Goal: Information Seeking & Learning: Check status

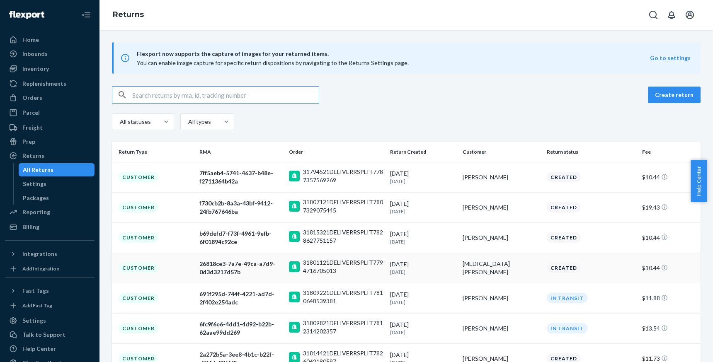
click at [143, 268] on div "Customer" at bounding box center [139, 268] width 40 height 10
click at [261, 175] on div "7ff5aeb4-5741-4637-b48e-f2711364b42a" at bounding box center [240, 177] width 83 height 17
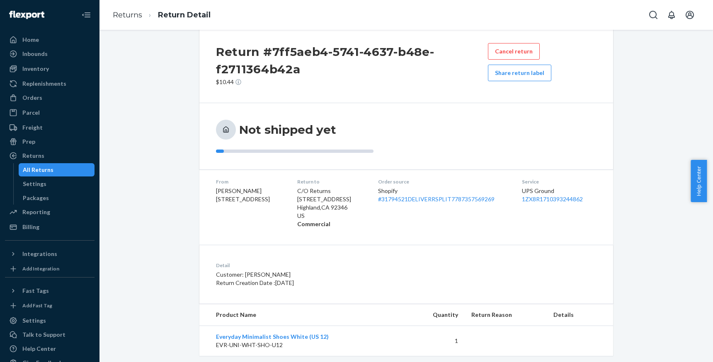
scroll to position [30, 0]
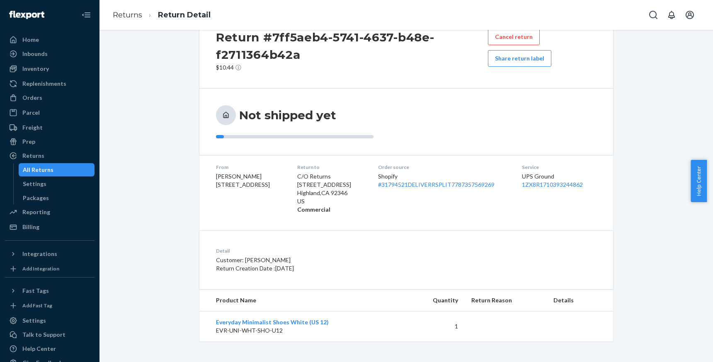
drag, startPoint x: 334, startPoint y: 271, endPoint x: 350, endPoint y: 271, distance: 16.2
click at [346, 271] on p "Return Creation Date : [DATE]" at bounding box center [330, 268] width 229 height 8
click at [357, 281] on div "Detail Customer: [PERSON_NAME] Return Creation Date : [DATE]" at bounding box center [406, 259] width 414 height 59
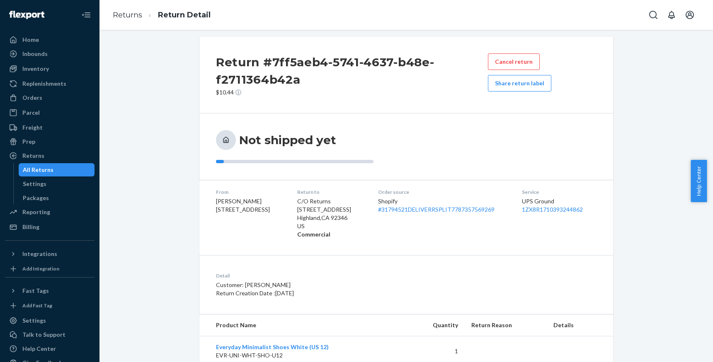
scroll to position [0, 0]
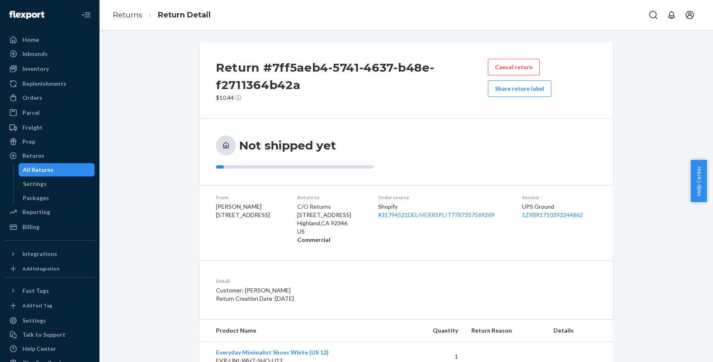
drag, startPoint x: 311, startPoint y: 241, endPoint x: 281, endPoint y: 235, distance: 30.8
click at [286, 236] on dl "From [PERSON_NAME] [STREET_ADDRESS] Return to C/O Returns [STREET_ADDRESS] Comm…" at bounding box center [406, 218] width 414 height 67
click at [262, 256] on div "Return #7ff5aeb4-5741-4637-b48e-f2711364b42a $10.44 Cancel return Share return …" at bounding box center [406, 207] width 414 height 330
drag, startPoint x: 344, startPoint y: 241, endPoint x: 303, endPoint y: 209, distance: 52.3
click at [303, 209] on dl "From [PERSON_NAME] [STREET_ADDRESS] Return to C/O Returns [STREET_ADDRESS] Comm…" at bounding box center [406, 218] width 414 height 67
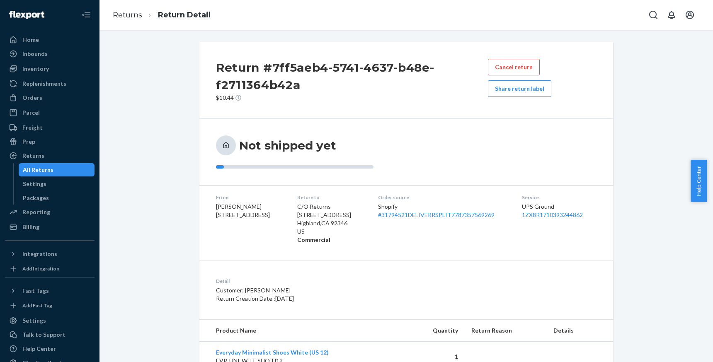
click at [276, 257] on div "Return #7ff5aeb4-5741-4637-b48e-f2711364b42a $10.44 Cancel return Share return …" at bounding box center [406, 207] width 414 height 330
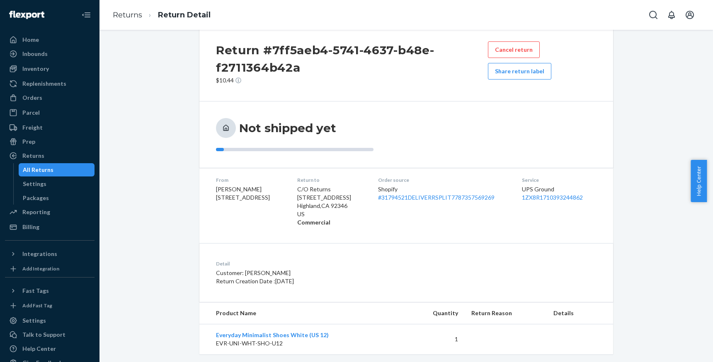
scroll to position [17, 0]
click at [125, 17] on link "Returns" at bounding box center [127, 14] width 29 height 9
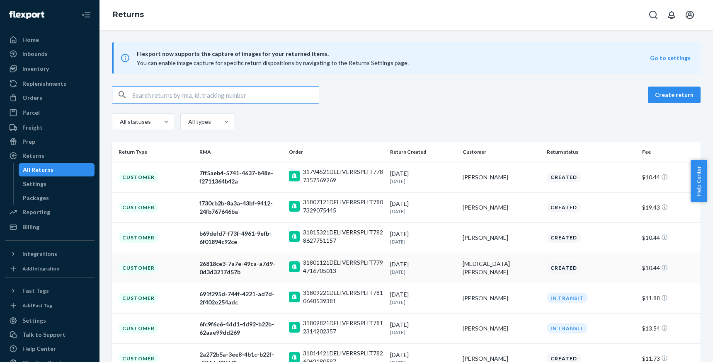
click at [238, 269] on div "26818ce3-7a7e-49ca-a7d9-0d3d3217d57b" at bounding box center [240, 268] width 83 height 17
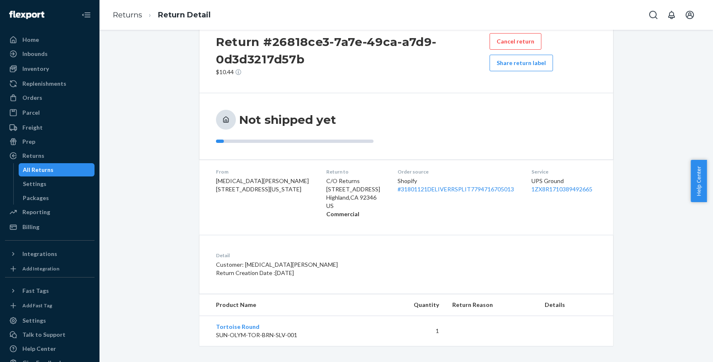
scroll to position [30, 0]
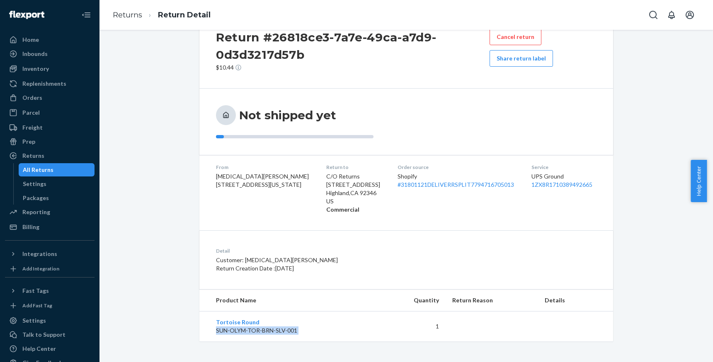
drag, startPoint x: 431, startPoint y: 326, endPoint x: 352, endPoint y: 323, distance: 79.6
click at [358, 324] on tr "Tortoise Round SUN-OLYM-TOR-BRN-SLV-001 1" at bounding box center [406, 327] width 414 height 30
click at [253, 256] on p "Customer: [MEDICAL_DATA][PERSON_NAME]" at bounding box center [341, 260] width 251 height 8
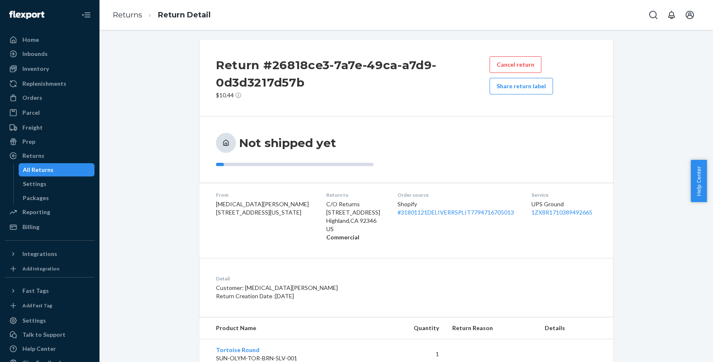
scroll to position [0, 0]
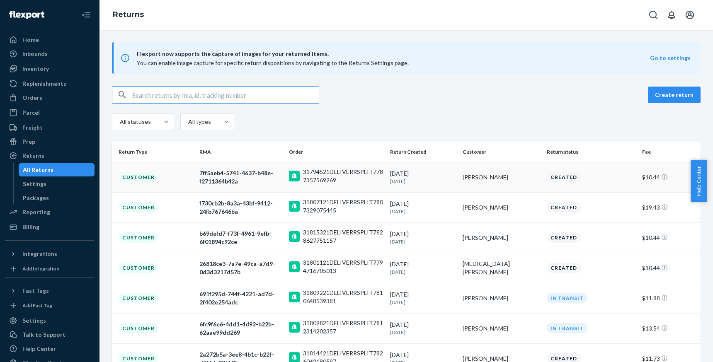
scroll to position [147, 0]
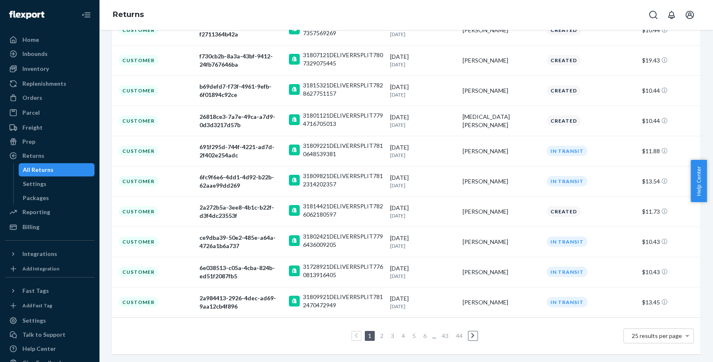
click at [378, 338] on link "2" at bounding box center [381, 335] width 7 height 7
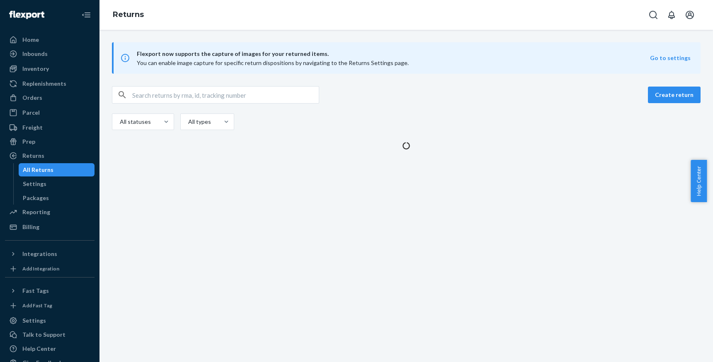
scroll to position [0, 0]
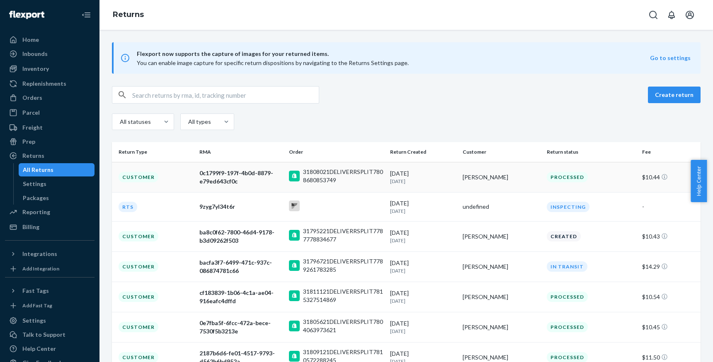
click at [211, 170] on div "0c1799f9-197f-4b0d-8879-e79ed643cf0c" at bounding box center [240, 177] width 83 height 17
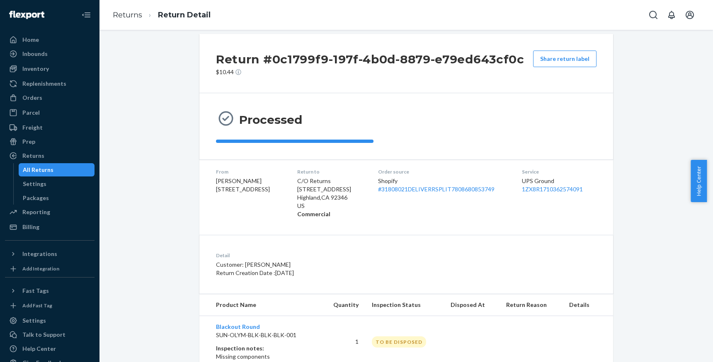
scroll to position [34, 0]
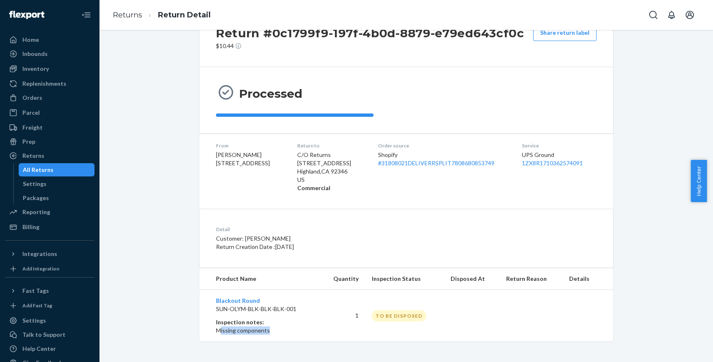
drag, startPoint x: 242, startPoint y: 330, endPoint x: 210, endPoint y: 330, distance: 31.9
click at [216, 330] on p "Missing components" at bounding box center [264, 331] width 97 height 8
drag, startPoint x: 299, startPoint y: 314, endPoint x: 207, endPoint y: 312, distance: 92.0
click at [210, 312] on td "Blackout Round SUN-OLYM-BLK-BLK-BLK-001 Inspection notes: Missing components" at bounding box center [259, 316] width 121 height 52
click at [227, 316] on td "Blackout Round SUN-OLYM-BLK-BLK-BLK-001 Inspection notes: Missing components" at bounding box center [259, 316] width 121 height 52
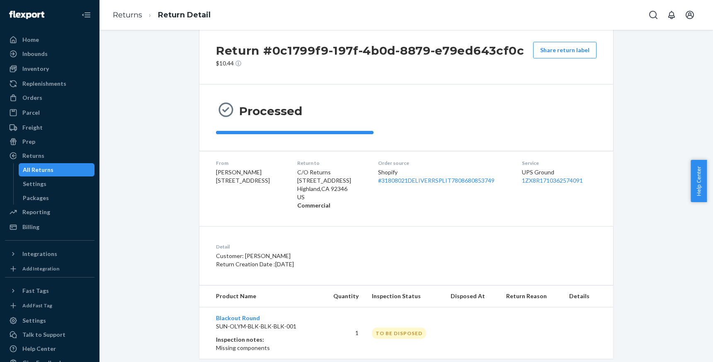
scroll to position [16, 0]
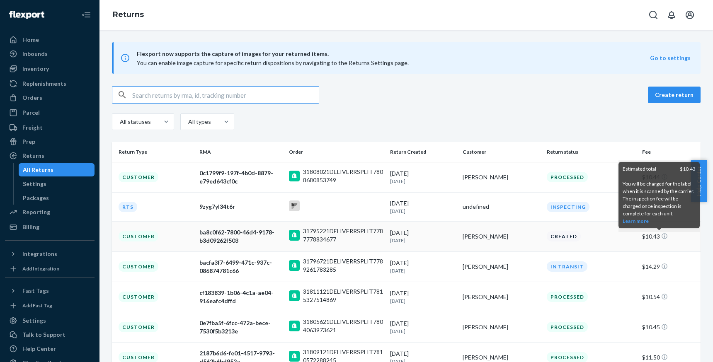
click at [650, 237] on td "$10.43" at bounding box center [670, 236] width 62 height 30
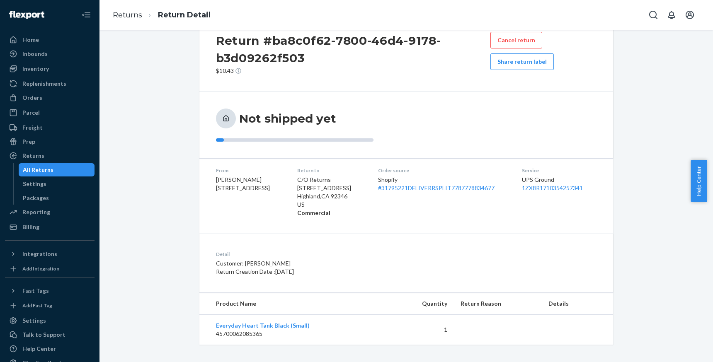
scroll to position [30, 0]
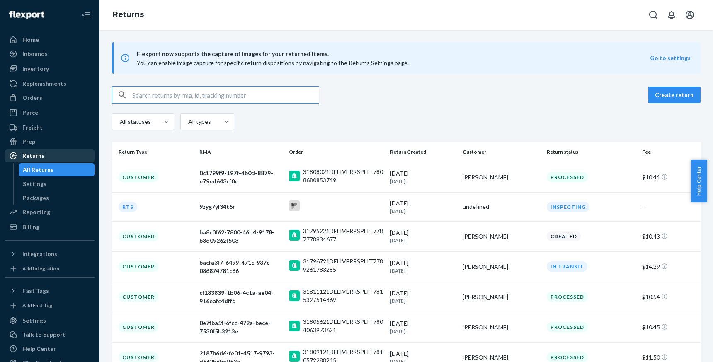
click at [49, 154] on div "Returns" at bounding box center [50, 156] width 88 height 12
click at [39, 232] on div "Billing" at bounding box center [50, 227] width 88 height 12
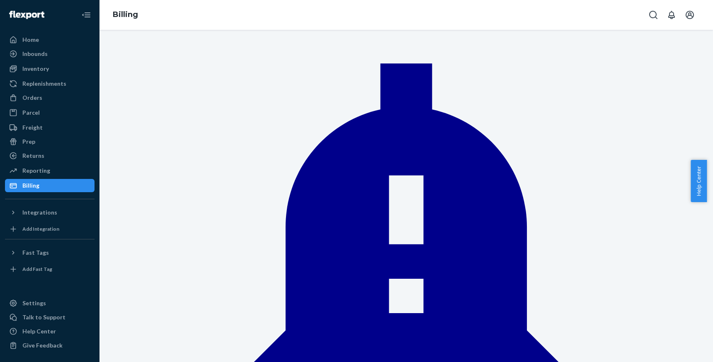
scroll to position [15, 0]
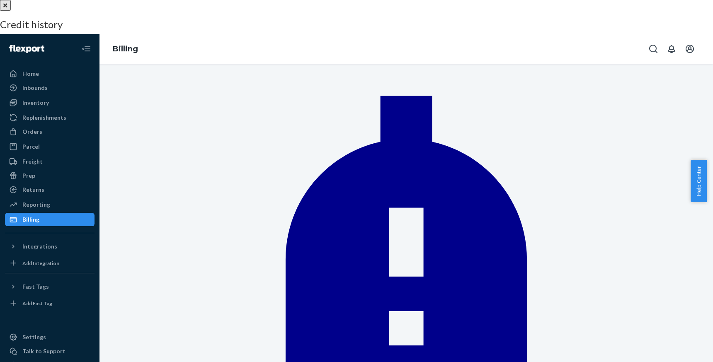
scroll to position [184, 0]
click at [684, 235] on div "support - 780041 - ob - delivered damaged" at bounding box center [356, 230] width 713 height 8
click at [43, 0] on div at bounding box center [356, 0] width 713 height 0
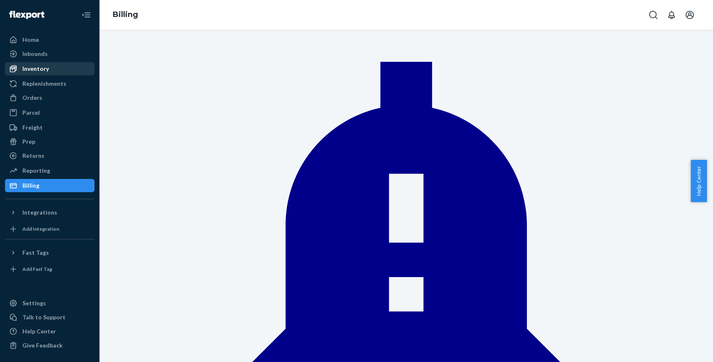
click at [53, 67] on div "Inventory" at bounding box center [50, 69] width 88 height 12
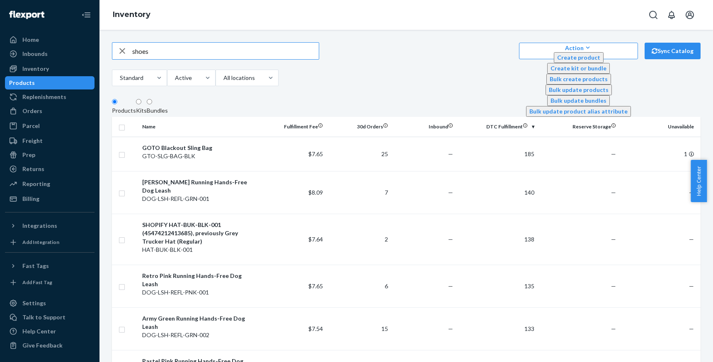
type input "shoes"
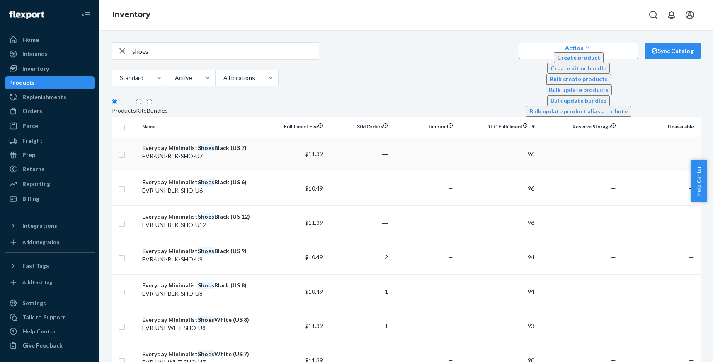
click at [184, 152] on div "Everyday Minimalist Shoes Black (US 7)" at bounding box center [199, 148] width 115 height 8
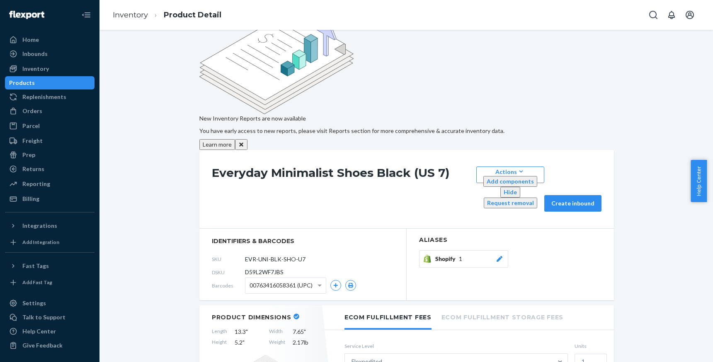
scroll to position [52, 0]
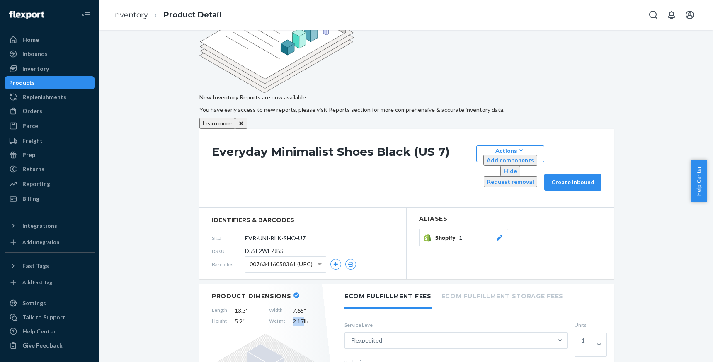
drag, startPoint x: 290, startPoint y: 218, endPoint x: 301, endPoint y: 217, distance: 11.2
click at [301, 318] on span "2.17 lb" at bounding box center [306, 322] width 27 height 8
copy span "2.17"
click at [131, 17] on link "Inventory" at bounding box center [130, 14] width 35 height 9
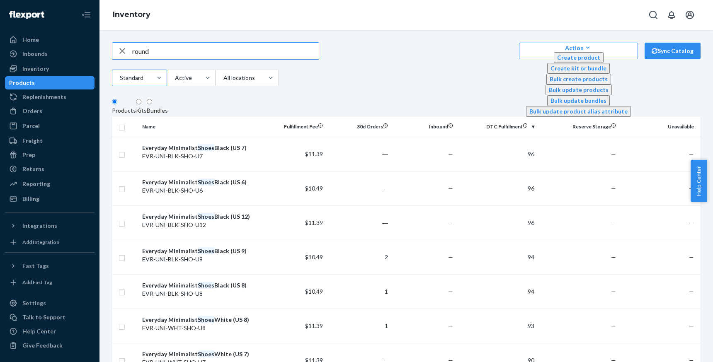
type input "round"
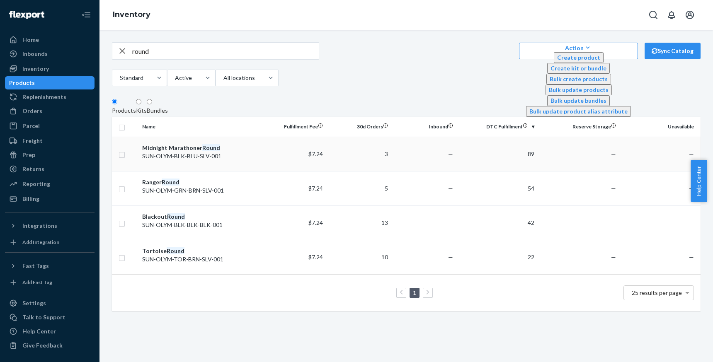
click at [188, 151] on div "Midnight Marathoner Round" at bounding box center [199, 148] width 115 height 8
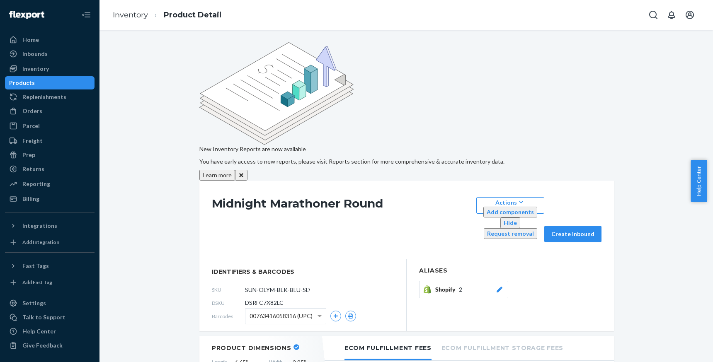
scroll to position [176, 0]
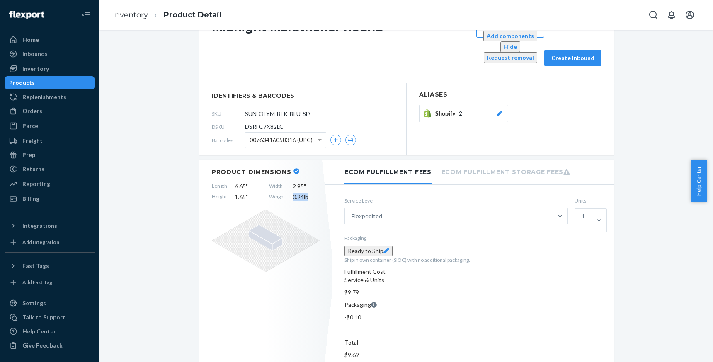
drag, startPoint x: 291, startPoint y: 92, endPoint x: 313, endPoint y: 92, distance: 22.4
click at [313, 193] on span "0.24 lb" at bounding box center [306, 197] width 27 height 8
copy span "0.24 lb"
